Goal: Ask a question

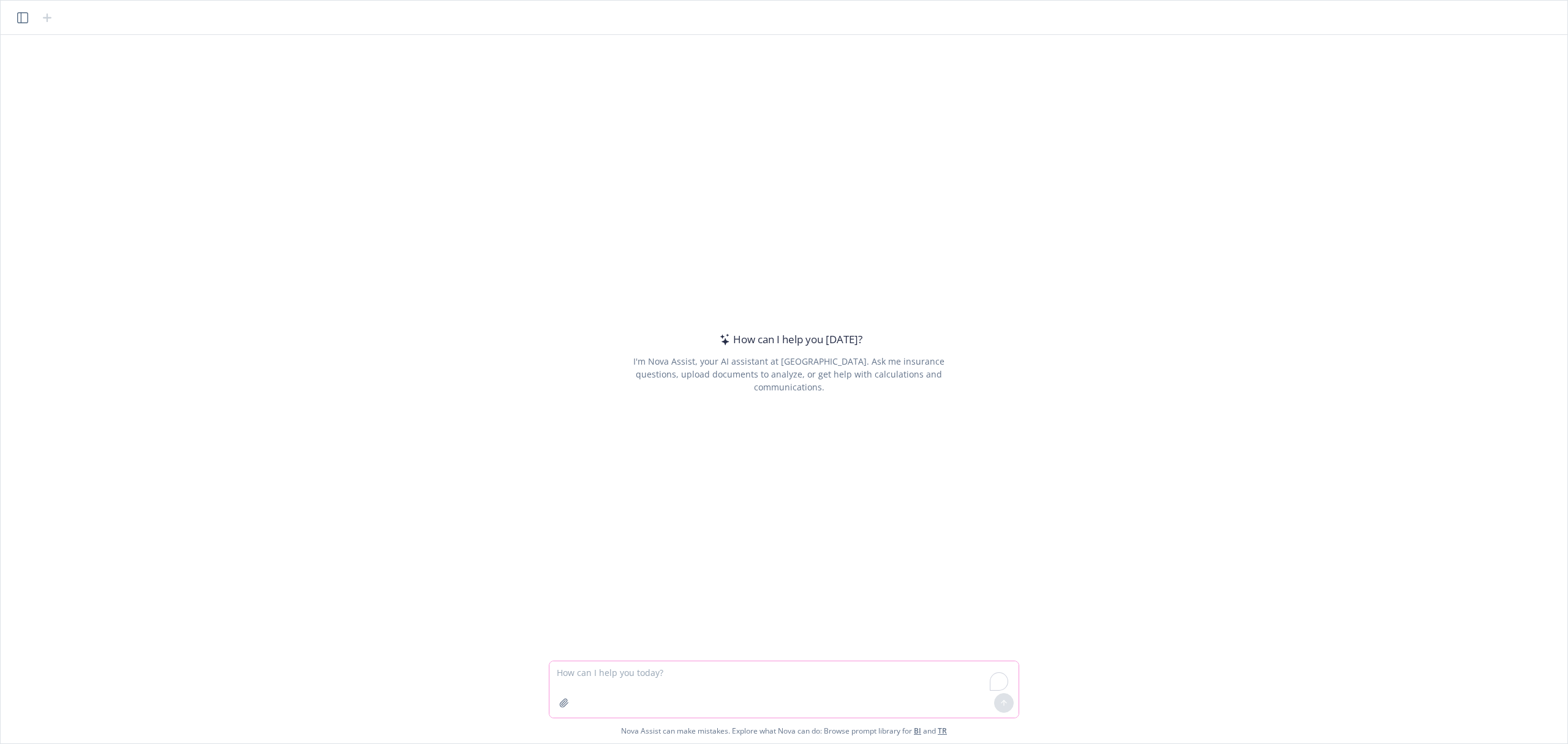
click at [716, 688] on textarea "To enrich screen reader interactions, please activate Accessibility in Grammarl…" at bounding box center [784, 690] width 469 height 56
type textarea "What are the top 4 areas an insurance broker should focus on to help a large re…"
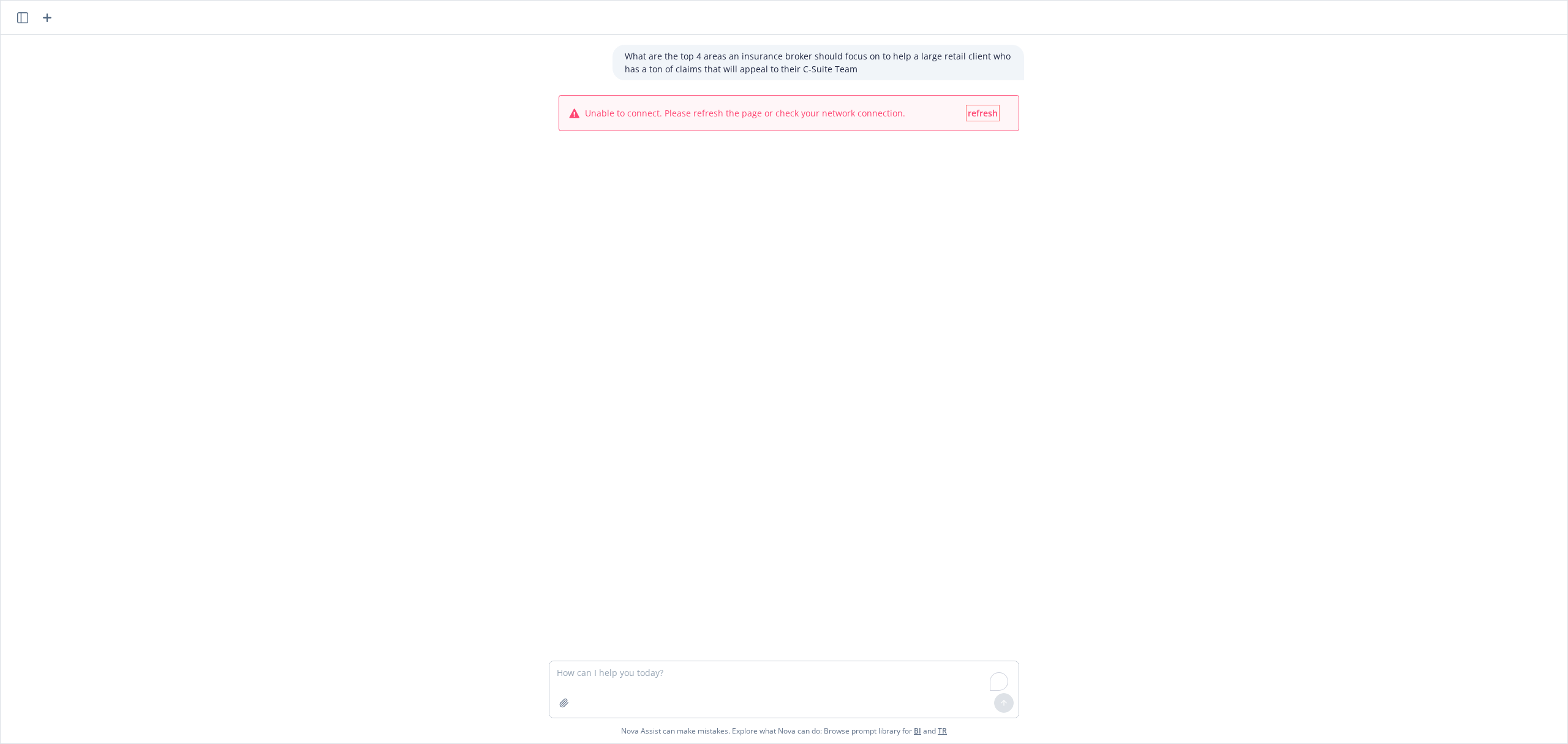
click at [974, 118] on button "refresh" at bounding box center [983, 113] width 33 height 15
